Goal: Information Seeking & Learning: Learn about a topic

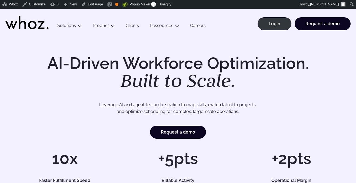
click at [189, 24] on link "Careers" at bounding box center [197, 26] width 26 height 7
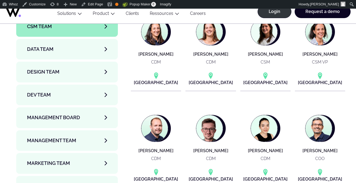
scroll to position [1783, 0]
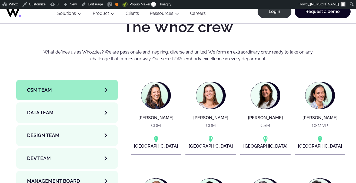
scroll to position [1727, 0]
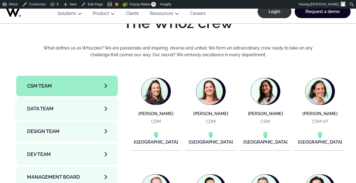
click at [70, 98] on link "Data team" at bounding box center [67, 108] width 102 height 21
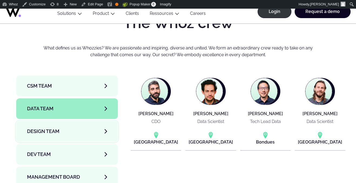
click at [73, 121] on link "Design team" at bounding box center [67, 131] width 102 height 21
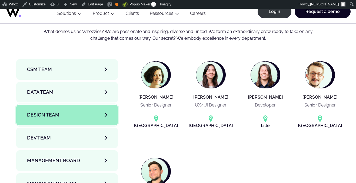
scroll to position [1755, 0]
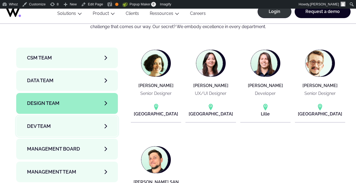
click at [74, 116] on link "Dev team" at bounding box center [67, 126] width 102 height 21
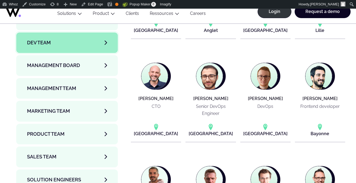
scroll to position [1818, 0]
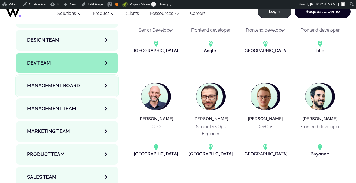
click at [77, 82] on span "Management Board" at bounding box center [53, 86] width 53 height 8
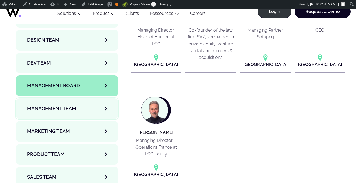
click at [77, 98] on link "Management Team" at bounding box center [67, 108] width 102 height 21
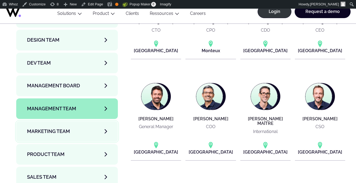
click at [72, 121] on link "Marketing Team" at bounding box center [67, 131] width 102 height 21
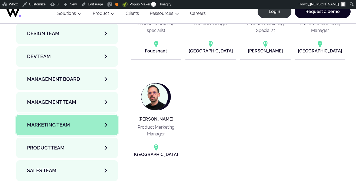
scroll to position [1845, 0]
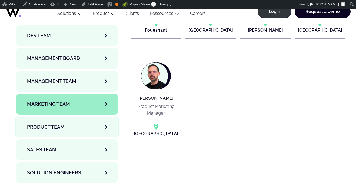
click at [72, 117] on link "Product team" at bounding box center [67, 127] width 102 height 21
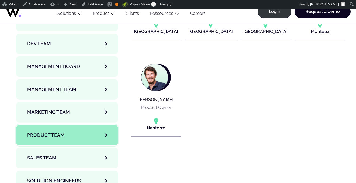
scroll to position [1841, 0]
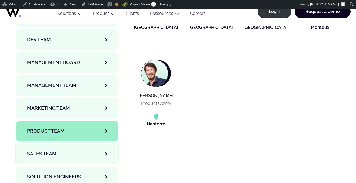
click at [49, 150] on span "Sales team" at bounding box center [41, 154] width 29 height 8
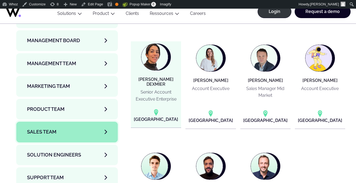
scroll to position [1862, 0]
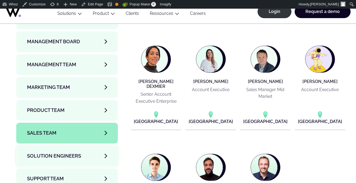
click at [50, 146] on link "Solution Engineers" at bounding box center [67, 156] width 102 height 21
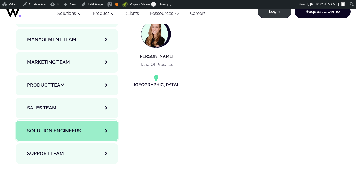
scroll to position [1894, 0]
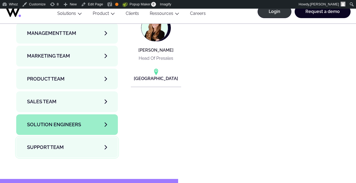
click at [80, 137] on link "Support team" at bounding box center [67, 147] width 102 height 21
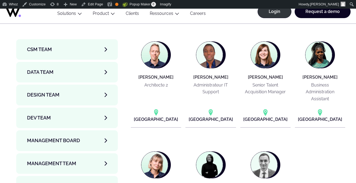
scroll to position [1768, 0]
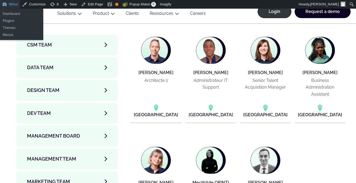
click at [15, 5] on link "Whoz" at bounding box center [10, 4] width 20 height 9
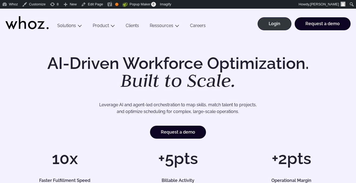
click at [97, 22] on ul "Menu Solutions Industries IT Services Consulting Engineering Company size Large…" at bounding box center [131, 22] width 159 height 27
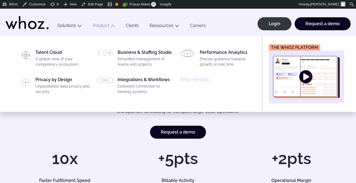
click at [100, 27] on link "Product" at bounding box center [101, 25] width 16 height 5
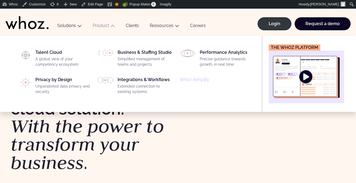
click at [100, 27] on link "Product" at bounding box center [101, 25] width 16 height 5
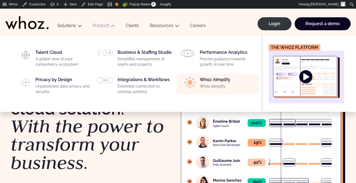
click at [200, 85] on p "Whoz aImplify" at bounding box center [228, 86] width 56 height 5
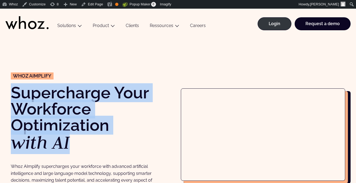
drag, startPoint x: 70, startPoint y: 144, endPoint x: 13, endPoint y: 95, distance: 75.2
click at [13, 95] on h1 "Supercharge Your Workforce Optimization with AI" at bounding box center [93, 118] width 164 height 67
copy h1 "Supercharge Your Workforce Optimization with AI"
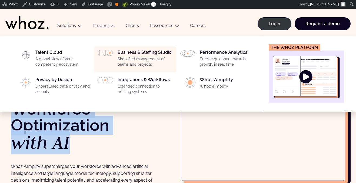
click at [130, 63] on p "Simplified management of teams and projects" at bounding box center [145, 61] width 56 height 11
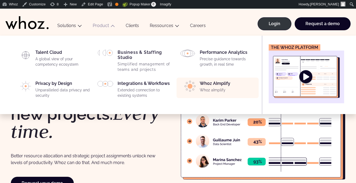
click at [197, 85] on div "Whoz AImplify Whoz aImplify" at bounding box center [218, 88] width 76 height 14
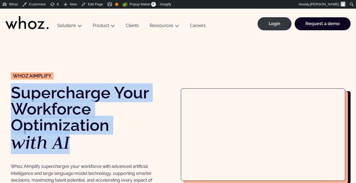
drag, startPoint x: 68, startPoint y: 145, endPoint x: 15, endPoint y: 94, distance: 73.9
click at [15, 94] on h1 "Supercharge Your Workforce Optimization with AI" at bounding box center [93, 118] width 164 height 67
copy h1 "Supercharge Your Workforce Optimization with AI"
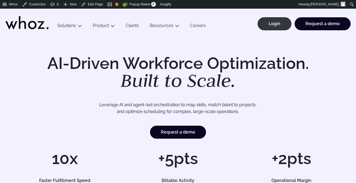
click at [136, 25] on link "Clients" at bounding box center [132, 26] width 24 height 7
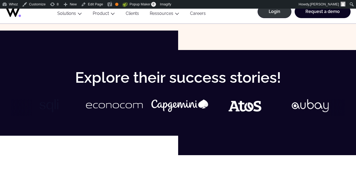
scroll to position [232, 0]
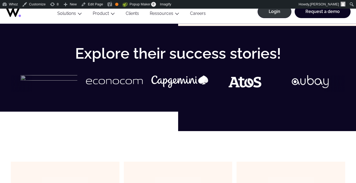
scroll to position [232, 0]
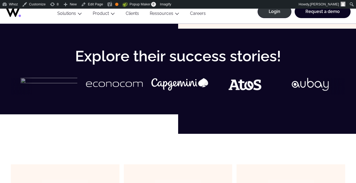
scroll to position [232, 0]
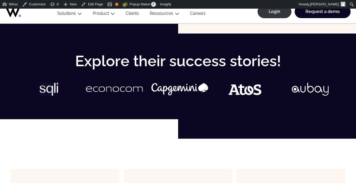
scroll to position [232, 0]
